Goal: Information Seeking & Learning: Learn about a topic

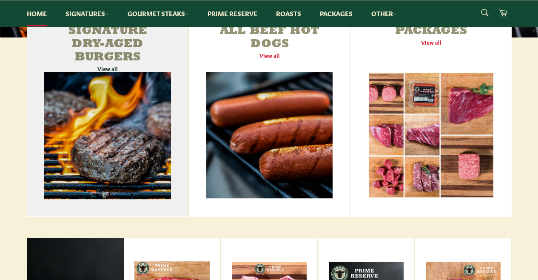
scroll to position [340, 0]
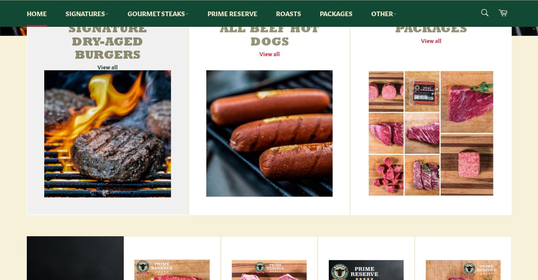
click at [122, 123] on link "Signature Dry-Aged Burgers View all" at bounding box center [108, 112] width 162 height 205
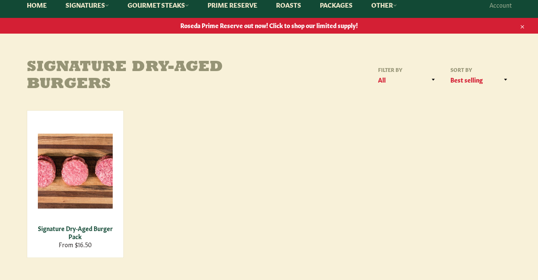
scroll to position [128, 0]
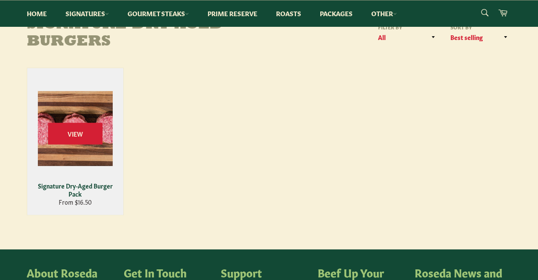
click at [70, 185] on div "Signature Dry-Aged Burger Pack" at bounding box center [74, 190] width 85 height 17
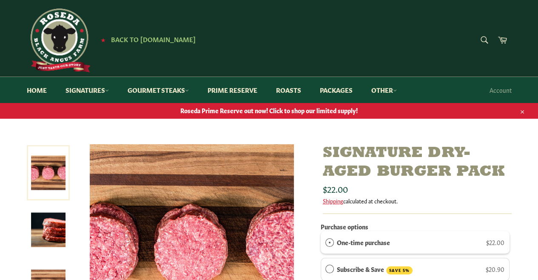
scroll to position [43, 0]
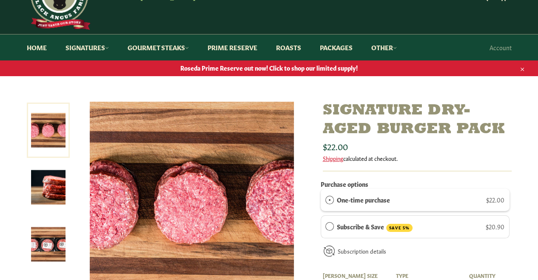
click at [46, 182] on img at bounding box center [48, 187] width 34 height 34
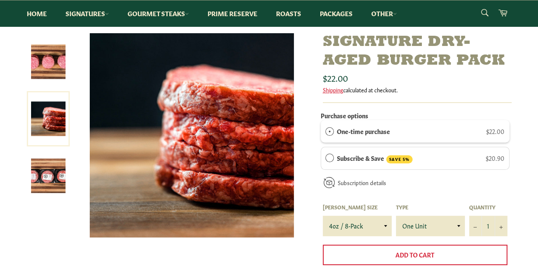
scroll to position [128, 0]
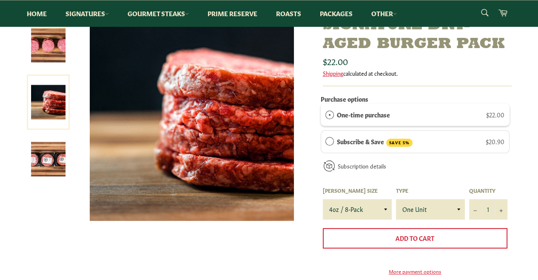
click at [47, 180] on link at bounding box center [48, 158] width 43 height 55
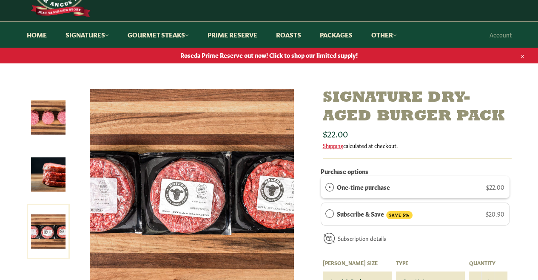
scroll to position [43, 0]
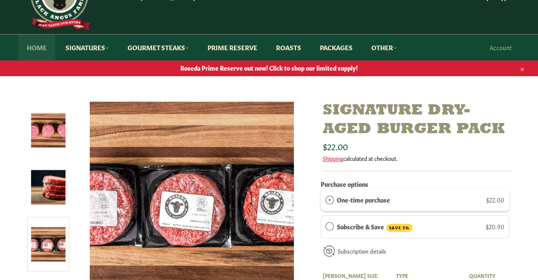
click at [44, 46] on link "Home" at bounding box center [36, 47] width 37 height 26
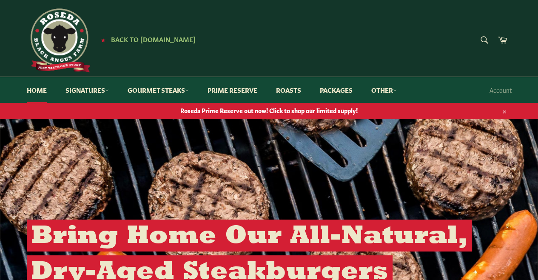
click at [78, 34] on img at bounding box center [59, 41] width 64 height 64
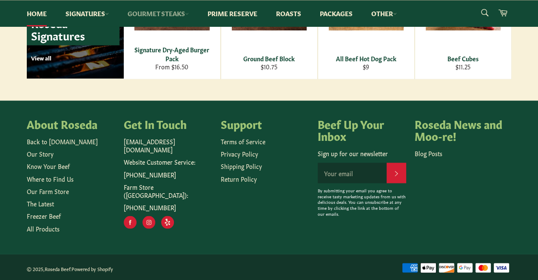
scroll to position [1291, 0]
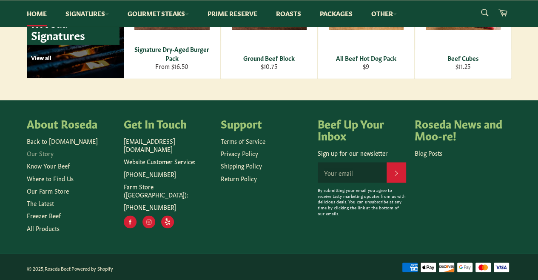
click at [49, 151] on link "Our Story" at bounding box center [40, 152] width 27 height 9
